Goal: Task Accomplishment & Management: Use online tool/utility

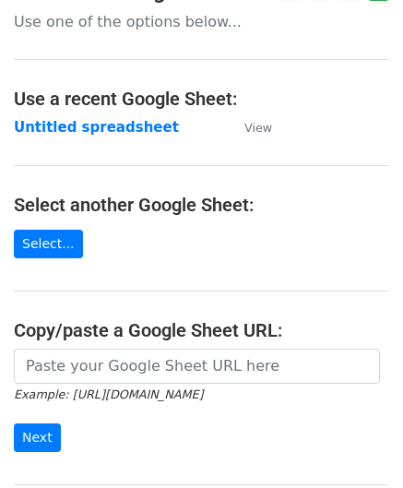
scroll to position [92, 0]
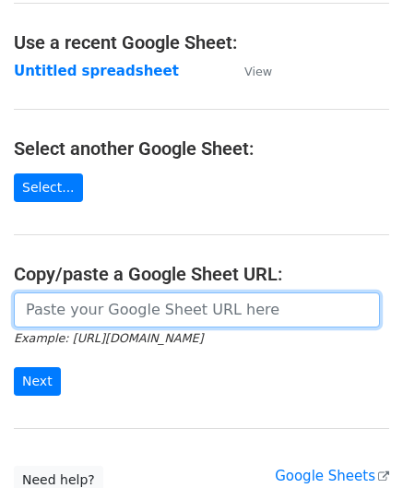
click at [78, 293] on input "url" at bounding box center [197, 310] width 366 height 35
paste input "[URL][DOMAIN_NAME]"
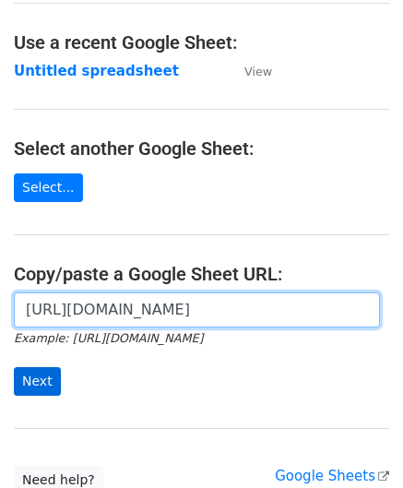
type input "[URL][DOMAIN_NAME]"
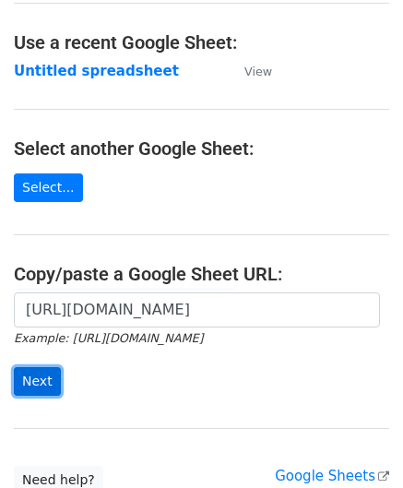
click at [42, 376] on input "Next" at bounding box center [37, 381] width 47 height 29
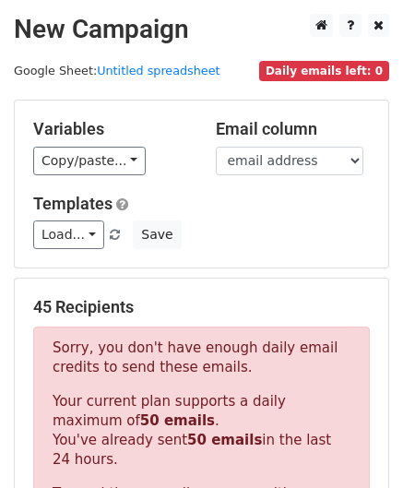
scroll to position [623, 0]
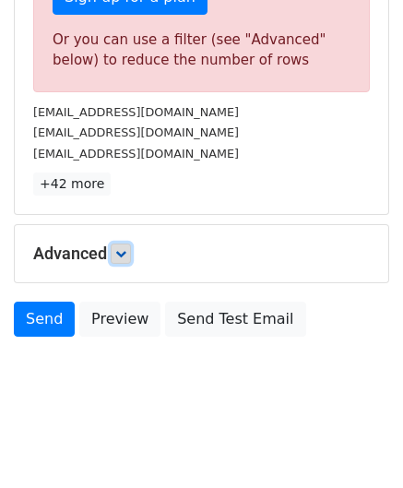
click at [126, 249] on icon at bounding box center [120, 253] width 11 height 11
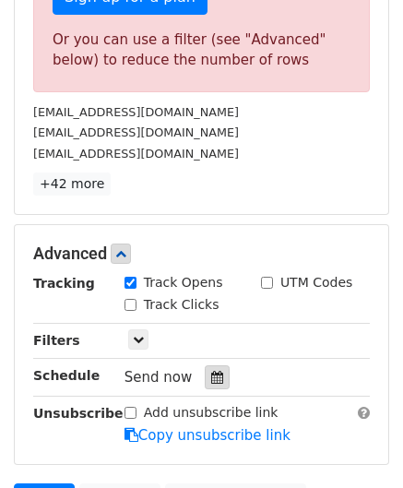
click at [211, 372] on icon at bounding box center [217, 377] width 12 height 13
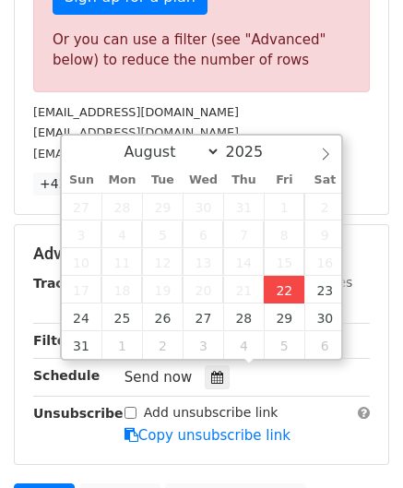
type input "2025-08-22 12:00"
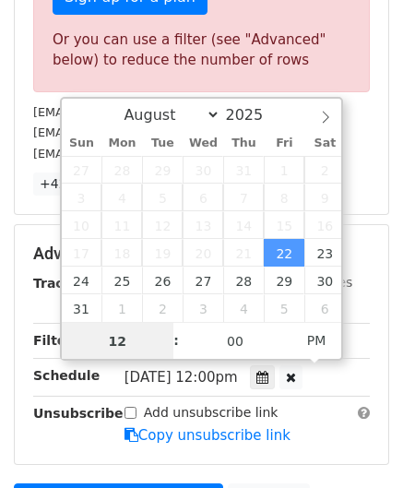
paste input "9"
type input "9"
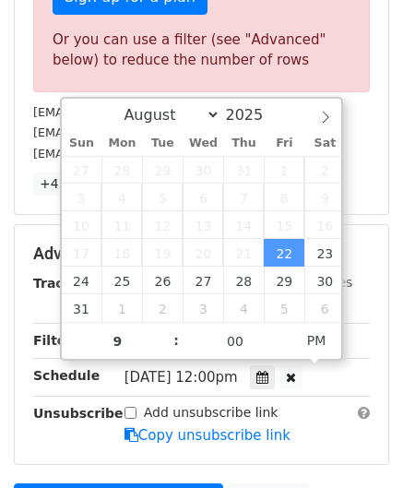
type input "2025-08-22 21:00"
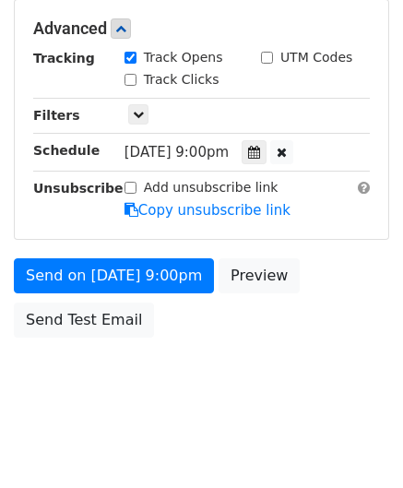
scroll to position [761, 0]
